Goal: Use online tool/utility: Utilize a website feature to perform a specific function

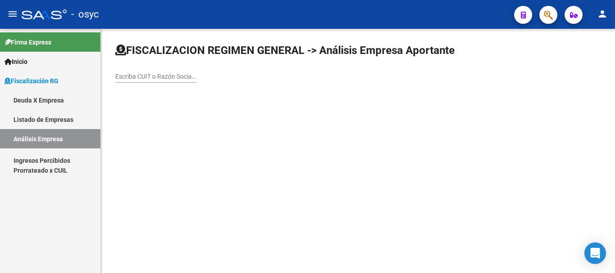
click at [531, 16] on mat-toolbar "menu - osyc person" at bounding box center [307, 14] width 615 height 29
click at [527, 18] on button "button" at bounding box center [523, 15] width 18 height 18
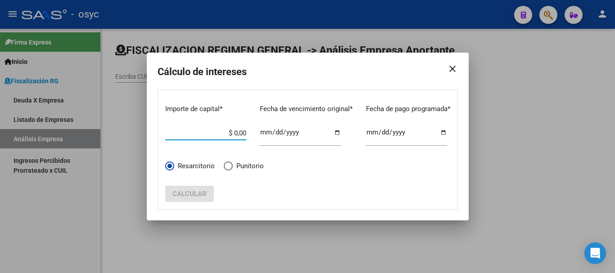
drag, startPoint x: 214, startPoint y: 133, endPoint x: 304, endPoint y: 133, distance: 90.0
click at [304, 133] on div "Importe de capital * $ 0,00 Ingrese el importe Fecha de vencimiento original * …" at bounding box center [307, 125] width 285 height 57
paste input "103295.93"
type input "$ 103.295,93"
drag, startPoint x: 258, startPoint y: 133, endPoint x: 260, endPoint y: 163, distance: 30.2
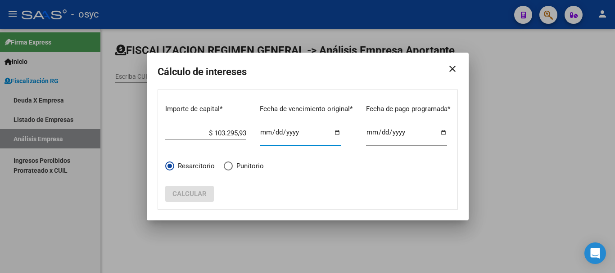
click at [260, 134] on input "Ingresar fecha" at bounding box center [300, 136] width 81 height 14
type input "[DATE]"
click at [198, 192] on span "Calcular" at bounding box center [189, 194] width 34 height 8
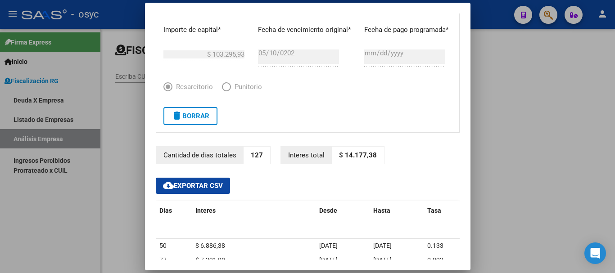
scroll to position [45, 0]
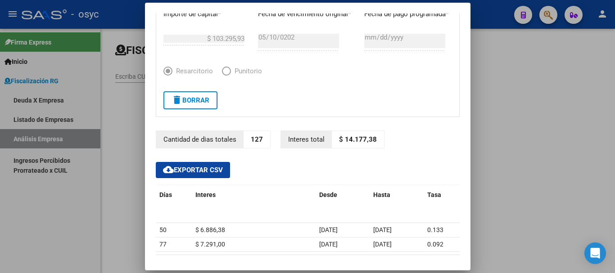
drag, startPoint x: 258, startPoint y: 140, endPoint x: 235, endPoint y: 140, distance: 23.4
click at [235, 140] on div "Cantidad de dias totales 127" at bounding box center [213, 140] width 115 height 18
copy div "127"
drag, startPoint x: 339, startPoint y: 139, endPoint x: 371, endPoint y: 139, distance: 32.0
click at [371, 139] on p "$ 14.177,38" at bounding box center [358, 140] width 52 height 18
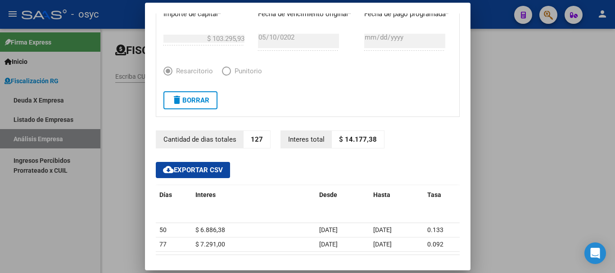
copy p "14.177,38"
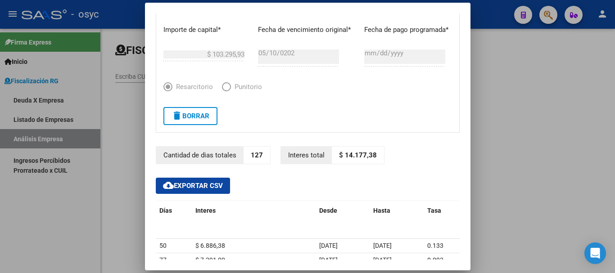
scroll to position [0, 0]
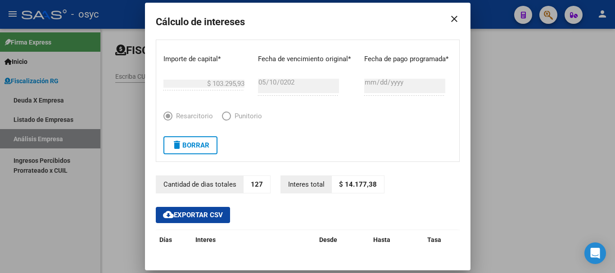
click at [222, 118] on span "Elija una opción *" at bounding box center [226, 116] width 9 height 9
click at [202, 153] on button "delete Borrar" at bounding box center [190, 145] width 54 height 18
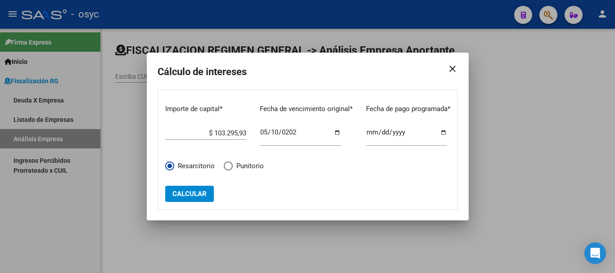
click at [233, 170] on span "Punitorio" at bounding box center [248, 166] width 31 height 10
click at [231, 170] on input "Punitorio" at bounding box center [228, 166] width 9 height 9
radio input "true"
click at [194, 194] on span "Calcular" at bounding box center [189, 194] width 34 height 8
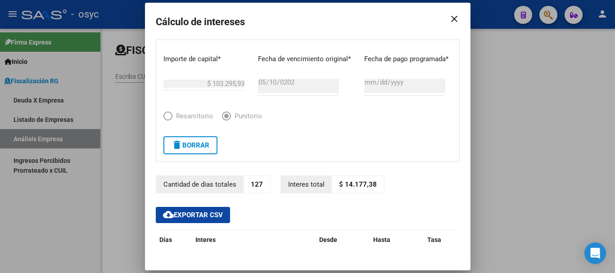
click at [187, 152] on button "delete Borrar" at bounding box center [190, 145] width 54 height 18
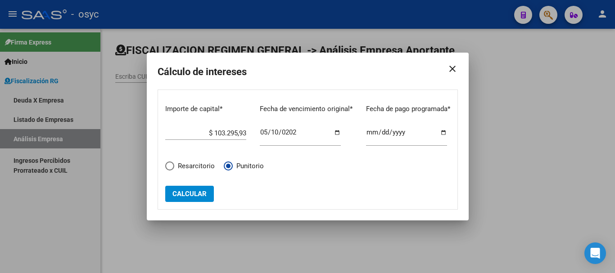
click at [168, 165] on span "Elija una opción *" at bounding box center [169, 166] width 9 height 9
click at [168, 165] on input "Resarcitorio" at bounding box center [169, 166] width 9 height 9
radio input "true"
drag, startPoint x: 202, startPoint y: 131, endPoint x: 294, endPoint y: 134, distance: 92.3
click at [294, 134] on div "Importe de capital * $ 103.295,93 Ingrese el importe Fecha de vencimiento origi…" at bounding box center [307, 125] width 285 height 57
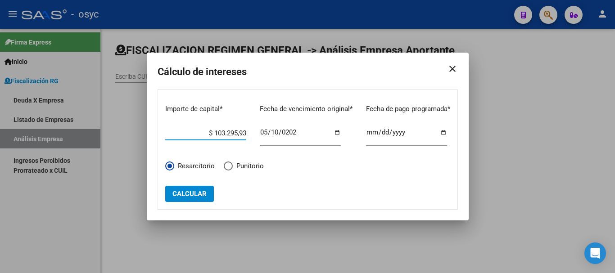
paste input "$ 240.975,00"
type input "$ 240.975,00"
click at [272, 134] on input "[DATE]" at bounding box center [300, 136] width 81 height 14
type input "[DATE]"
click at [182, 195] on span "Calcular" at bounding box center [189, 194] width 34 height 8
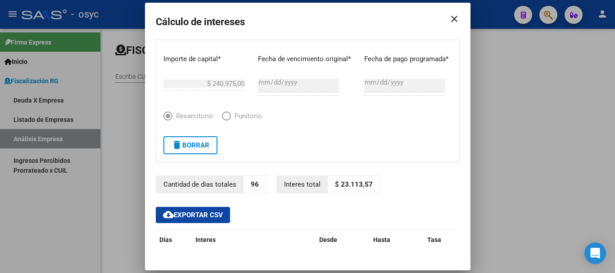
drag, startPoint x: 335, startPoint y: 185, endPoint x: 365, endPoint y: 185, distance: 29.7
click at [365, 185] on p "$ 23.113,57" at bounding box center [354, 185] width 52 height 18
copy p "23.113,57"
click at [191, 139] on button "delete Borrar" at bounding box center [190, 145] width 54 height 18
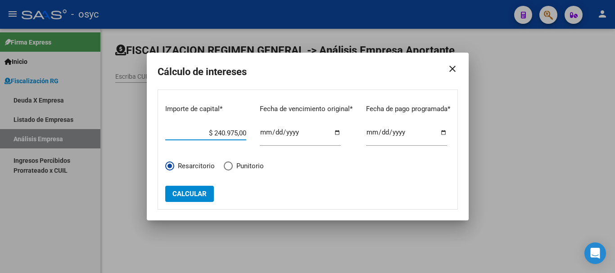
drag, startPoint x: 197, startPoint y: 132, endPoint x: 258, endPoint y: 133, distance: 61.2
click at [258, 133] on div "Importe de capital * $ 240.975,00 Ingrese el importe Fecha de vencimiento origi…" at bounding box center [307, 125] width 285 height 57
paste input "97996.5"
click at [198, 196] on span "Calcular" at bounding box center [189, 194] width 34 height 8
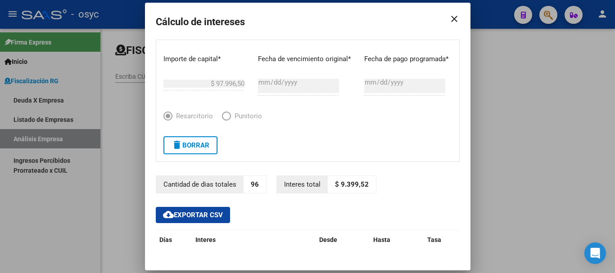
drag, startPoint x: 334, startPoint y: 185, endPoint x: 363, endPoint y: 184, distance: 29.7
click at [363, 184] on p "$ 9.399,52" at bounding box center [352, 185] width 48 height 18
copy p "9.399,52"
click at [194, 149] on span "delete Borrar" at bounding box center [191, 145] width 38 height 8
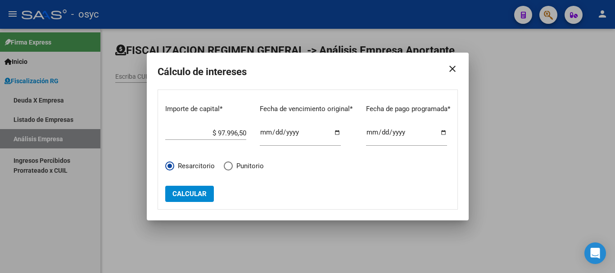
click at [211, 129] on div "$ 97.996,50 Ingrese el importe" at bounding box center [205, 130] width 81 height 19
paste input "$ 103.295,93"
click at [217, 131] on input "$ 9.799.650.103.295,93" at bounding box center [205, 133] width 81 height 8
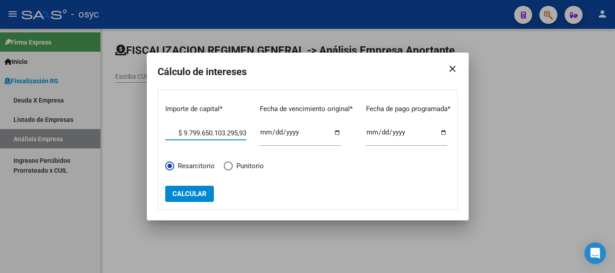
click at [217, 131] on input "$ 9.799.650.103.295,93" at bounding box center [205, 133] width 81 height 8
paste input "$ 103.295,93"
type input "$ 103.295,93"
click at [273, 133] on input "[DATE]" at bounding box center [300, 136] width 81 height 14
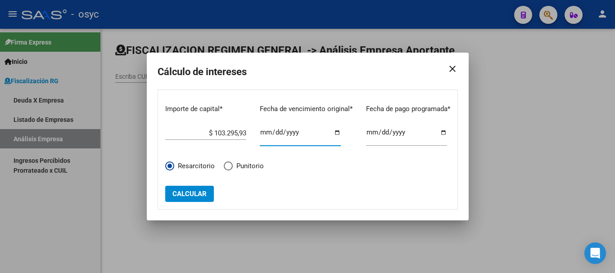
click at [273, 133] on input "[DATE]" at bounding box center [300, 136] width 81 height 14
type input "[DATE]"
click at [198, 199] on button "Calcular" at bounding box center [189, 194] width 49 height 16
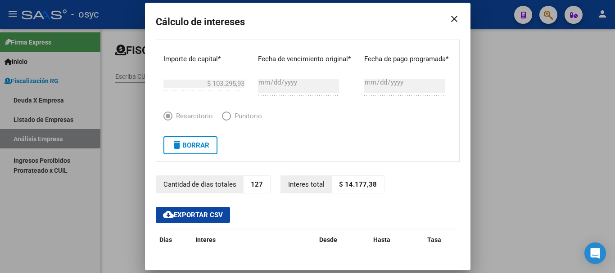
drag, startPoint x: 339, startPoint y: 185, endPoint x: 369, endPoint y: 185, distance: 29.7
click at [369, 185] on p "$ 14.177,38" at bounding box center [358, 185] width 52 height 18
copy p "14.177,38"
click at [189, 148] on span "delete Borrar" at bounding box center [191, 145] width 38 height 8
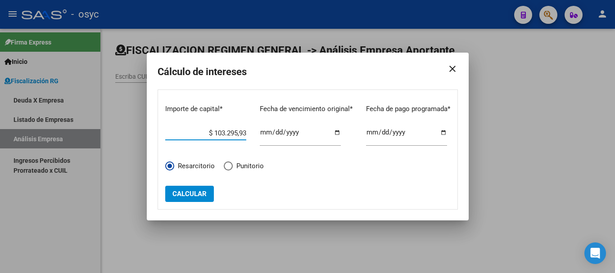
drag, startPoint x: 222, startPoint y: 133, endPoint x: 269, endPoint y: 131, distance: 46.9
click at [268, 133] on div "Importe de capital * $ 103.295,93 Ingrese el importe Fecha de vencimiento origi…" at bounding box center [307, 125] width 285 height 57
paste input "169084.1"
type input "$ 169.084,13"
click at [276, 133] on input "[DATE]" at bounding box center [300, 136] width 81 height 14
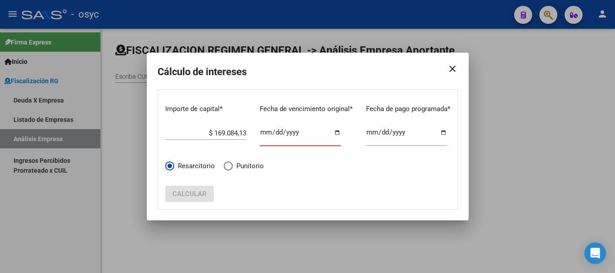
type input "[DATE]"
click button "Calcular" at bounding box center [189, 194] width 49 height 16
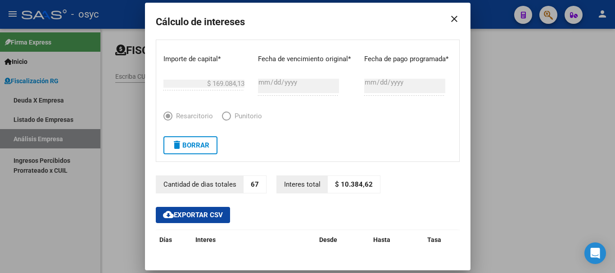
click at [240, 86] on div "Importe de capital * $ 169.084,13 Ingrese el importe Fecha de vencimiento origi…" at bounding box center [307, 75] width 289 height 57
drag, startPoint x: 335, startPoint y: 185, endPoint x: 370, endPoint y: 185, distance: 35.1
click at [370, 185] on p "$ 10.384,62" at bounding box center [354, 185] width 52 height 18
copy p "10.384,62"
click at [190, 149] on span "delete Borrar" at bounding box center [191, 145] width 38 height 8
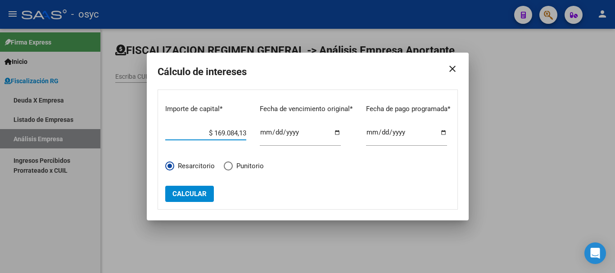
drag, startPoint x: 197, startPoint y: 134, endPoint x: 262, endPoint y: 135, distance: 65.7
click at [257, 135] on div "Importe de capital * $ 169.084,13 Ingrese el importe Fecha de vencimiento origi…" at bounding box center [307, 125] width 285 height 57
paste input "00.980,00"
type input "$ 100.980,00"
click at [277, 132] on input "[DATE]" at bounding box center [300, 136] width 81 height 14
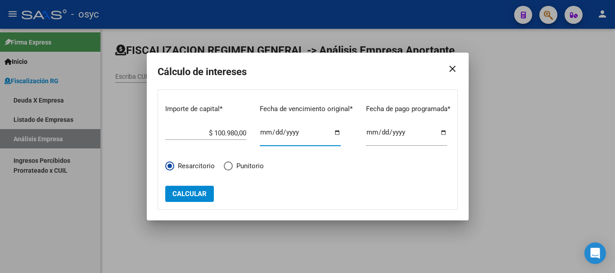
click at [274, 132] on input "[DATE]" at bounding box center [300, 136] width 81 height 14
type input "[DATE]"
click button "Calcular" at bounding box center [189, 194] width 49 height 16
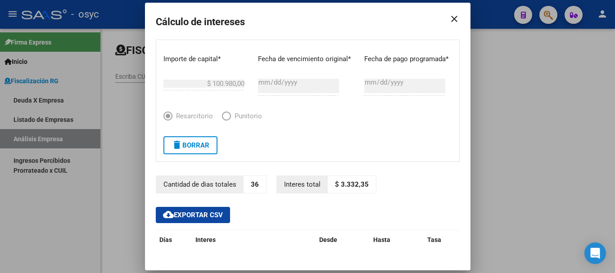
drag, startPoint x: 333, startPoint y: 183, endPoint x: 383, endPoint y: 184, distance: 50.0
click at [383, 184] on div "Cantidad de dias totales 36 Interes total $ 3.332,35" at bounding box center [308, 185] width 304 height 18
copy p "3.332,35"
click at [452, 22] on mat-icon "close" at bounding box center [451, 18] width 18 height 25
